Goal: Task Accomplishment & Management: Manage account settings

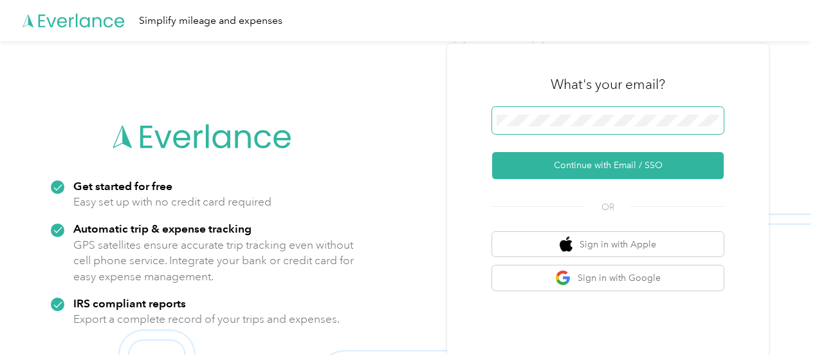
click at [619, 107] on span at bounding box center [608, 120] width 232 height 27
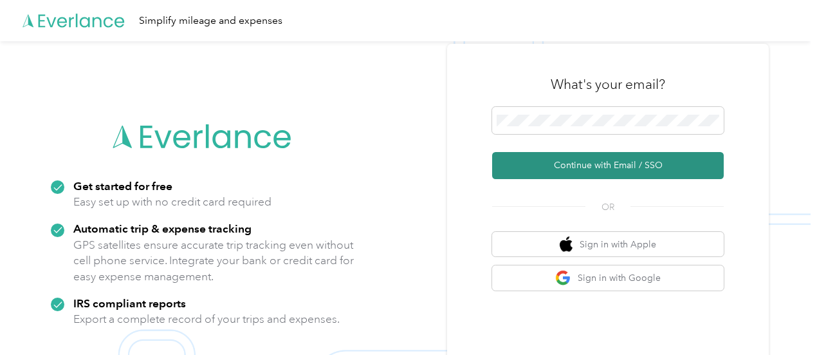
click at [579, 162] on button "Continue with Email / SSO" at bounding box center [608, 165] width 232 height 27
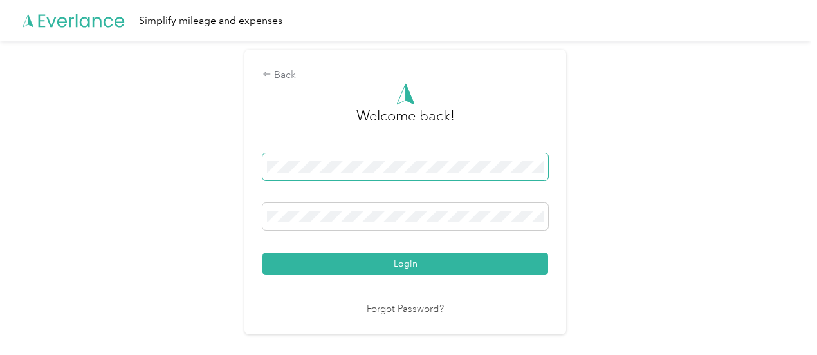
click at [263, 252] on button "Login" at bounding box center [406, 263] width 286 height 23
